Goal: Task Accomplishment & Management: Complete application form

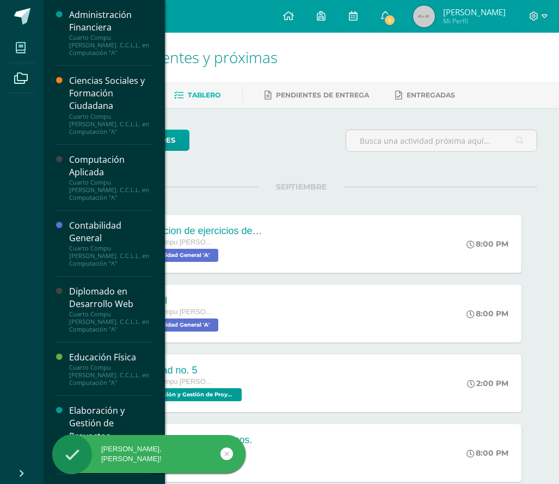
click at [26, 55] on span at bounding box center [21, 47] width 24 height 24
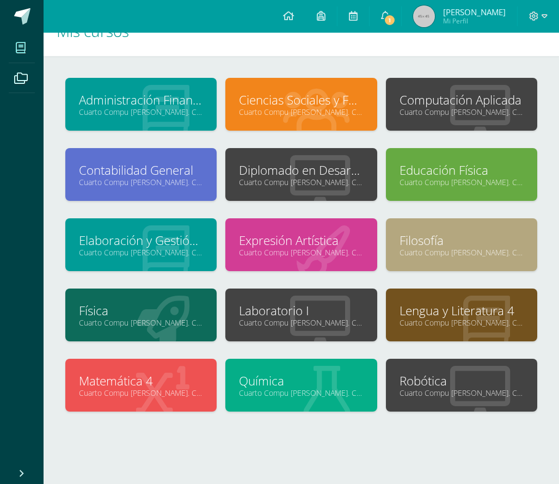
scroll to position [40, 0]
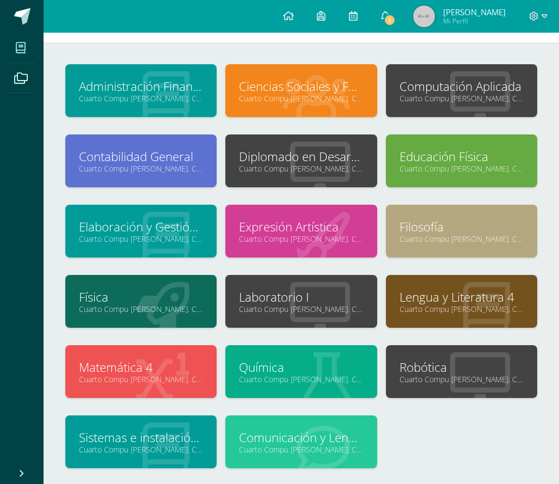
click at [283, 174] on div at bounding box center [320, 161] width 114 height 73
click at [287, 160] on link "Diplomado en Desarrollo Web" at bounding box center [301, 156] width 124 height 17
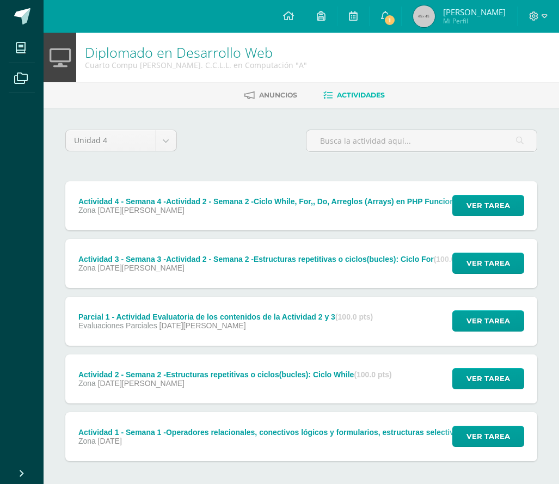
click at [447, 205] on div "Ver tarea" at bounding box center [486, 205] width 101 height 49
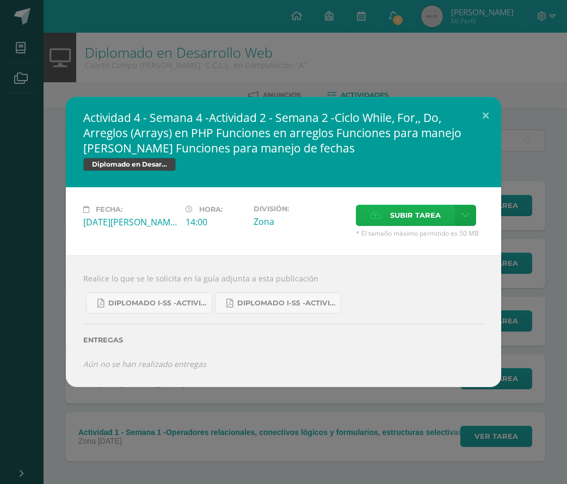
drag, startPoint x: 420, startPoint y: 217, endPoint x: 443, endPoint y: 217, distance: 22.3
click at [423, 218] on span "Subir tarea" at bounding box center [415, 215] width 51 height 20
click at [0, 0] on input "Subir tarea" at bounding box center [0, 0] width 0 height 0
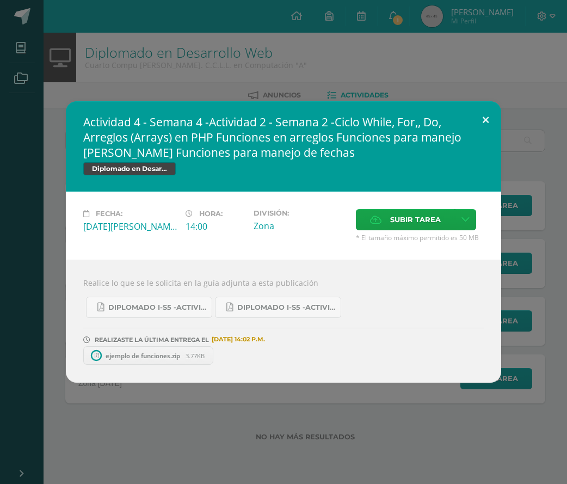
click at [488, 110] on button at bounding box center [485, 119] width 31 height 37
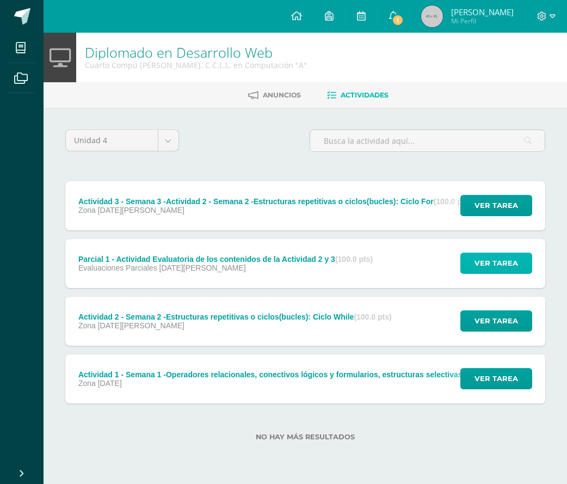
click at [476, 261] on span "Ver tarea" at bounding box center [496, 263] width 44 height 20
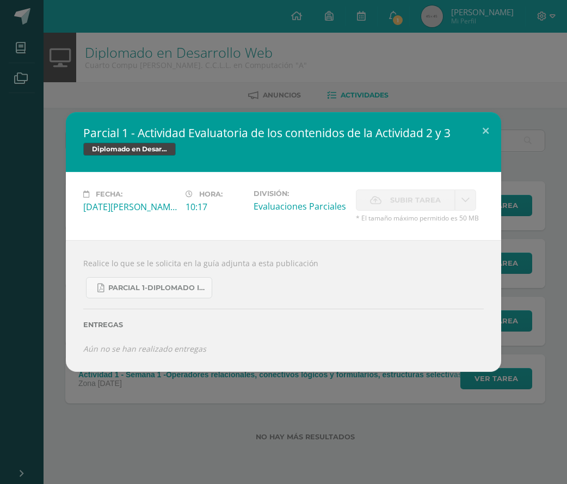
click at [408, 196] on span "Subir tarea" at bounding box center [415, 200] width 51 height 20
click at [408, 197] on span "Subir tarea" at bounding box center [415, 200] width 51 height 20
